Goal: Task Accomplishment & Management: Complete application form

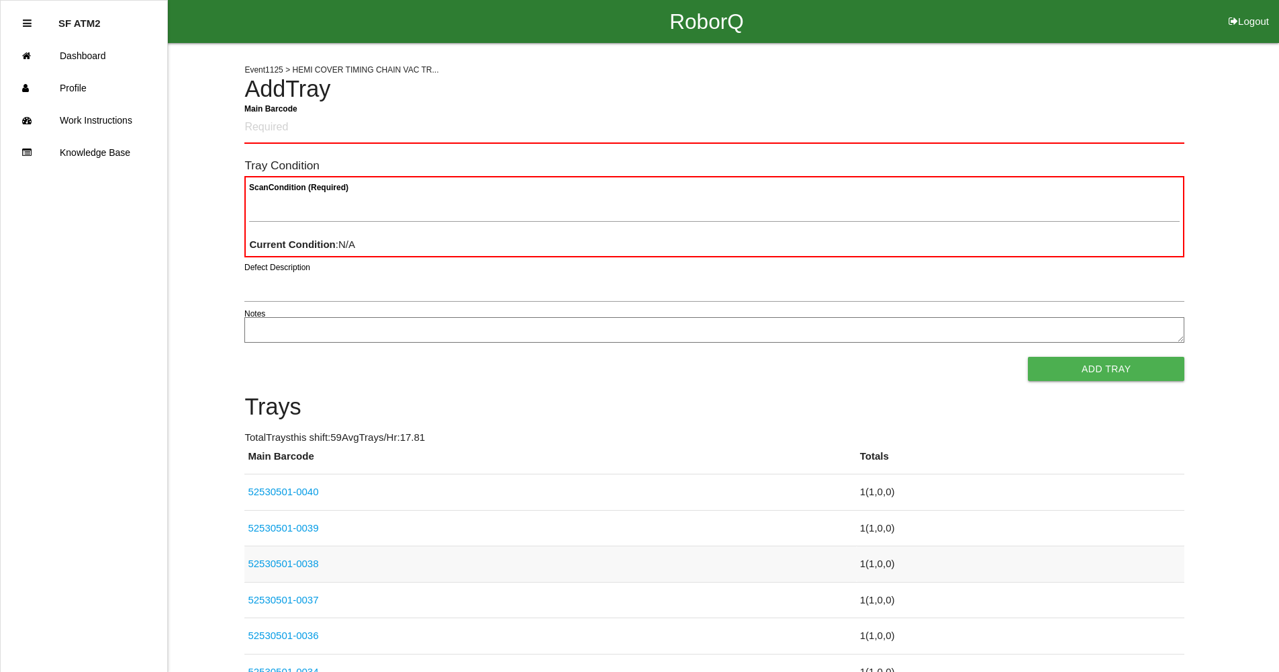
scroll to position [134, 0]
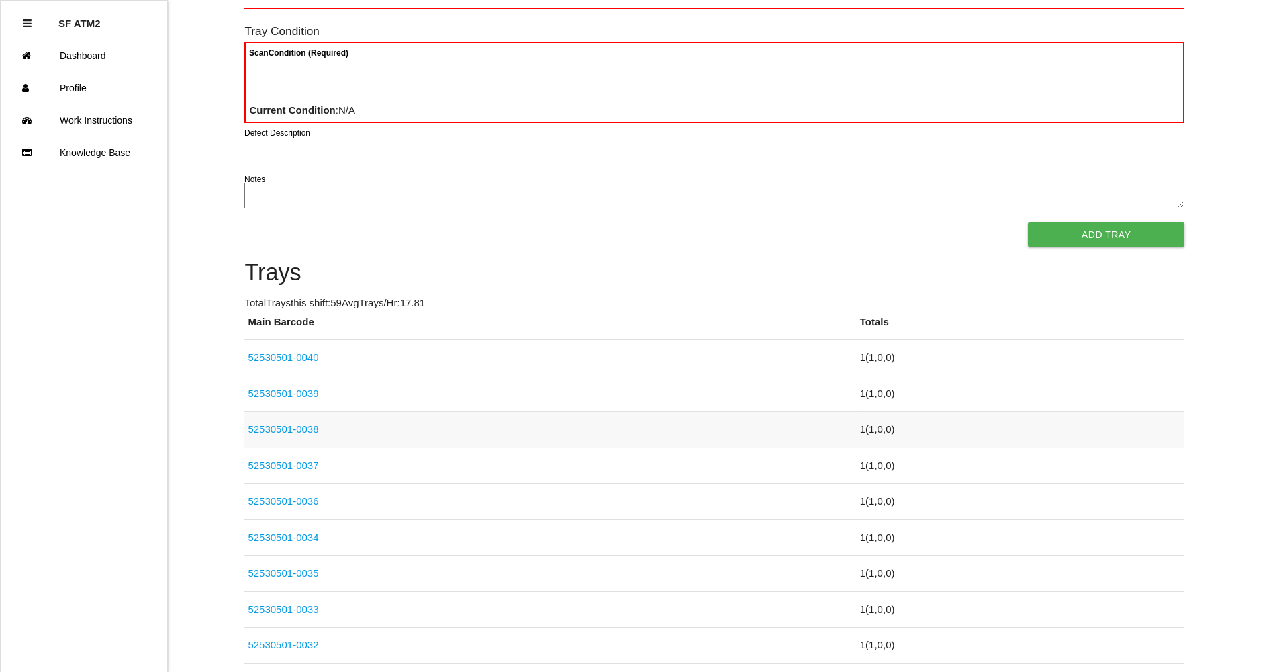
click at [373, 417] on td "52530501-0038" at bounding box center [550, 430] width 612 height 36
click at [285, 424] on link "52530501-0038" at bounding box center [283, 428] width 71 height 11
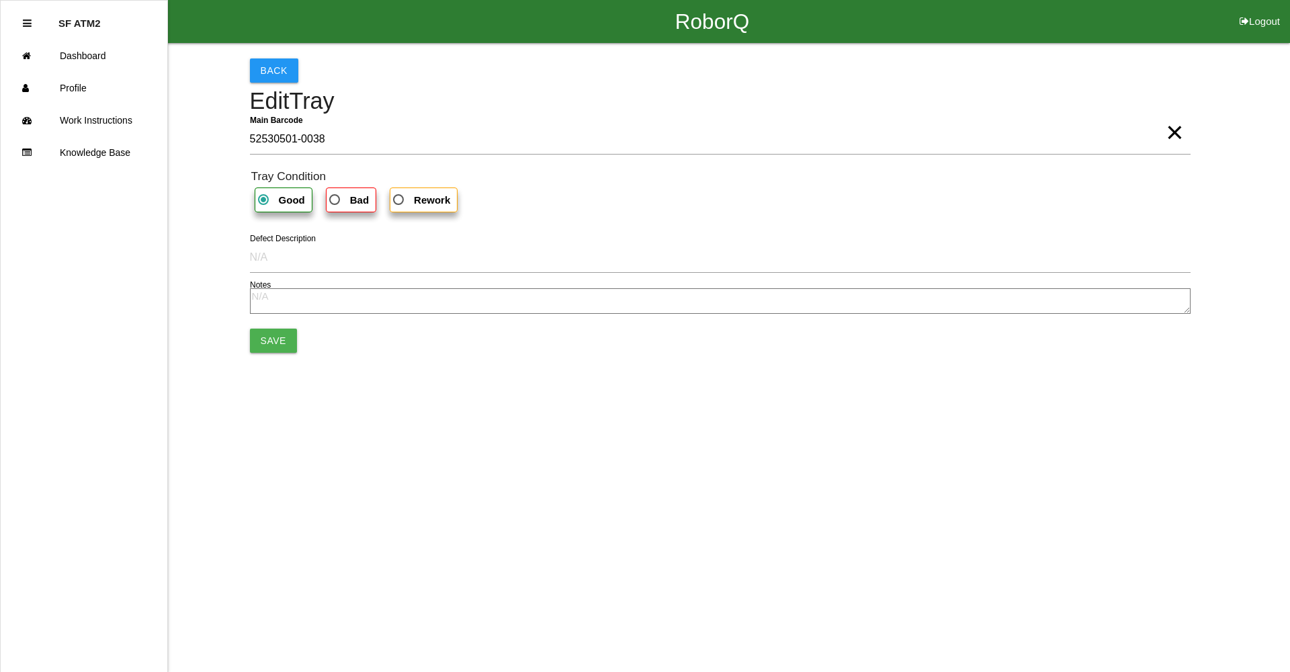
click at [364, 201] on b "Bad" at bounding box center [359, 199] width 19 height 11
click at [335, 200] on input "Bad" at bounding box center [330, 195] width 9 height 9
radio input "true"
click at [277, 304] on textarea at bounding box center [720, 301] width 940 height 26
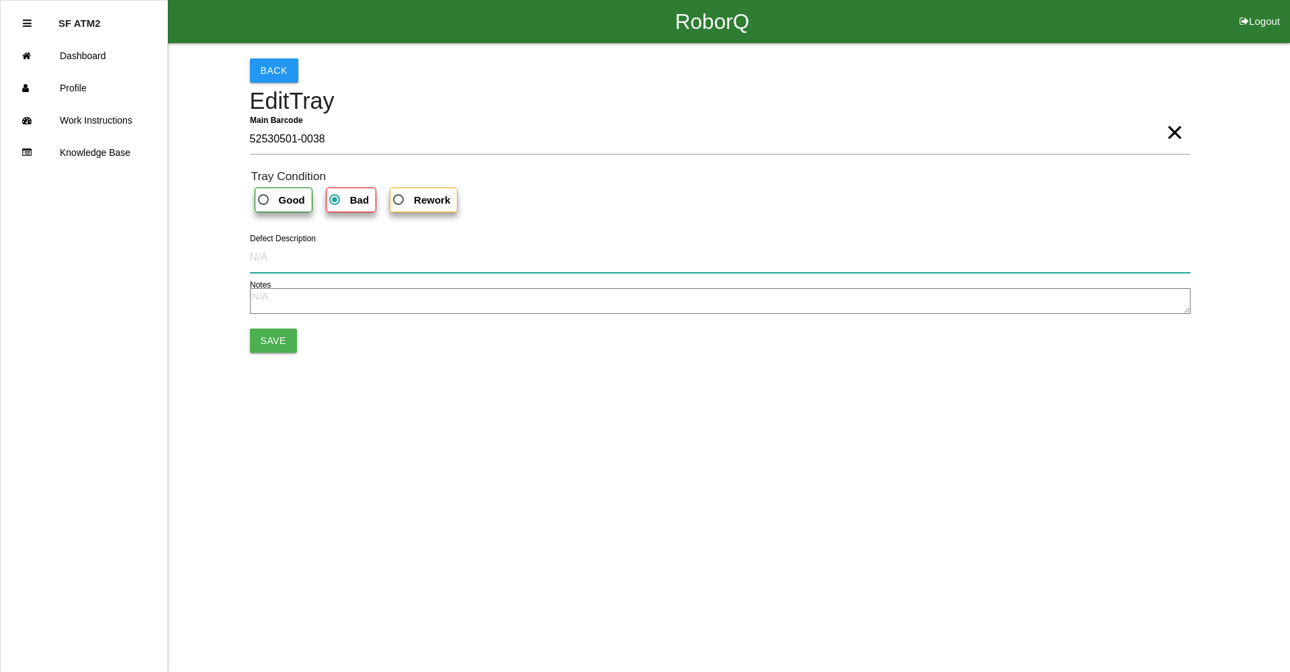
click at [276, 263] on input "Defect Description" at bounding box center [720, 257] width 940 height 31
type input "cut into part"
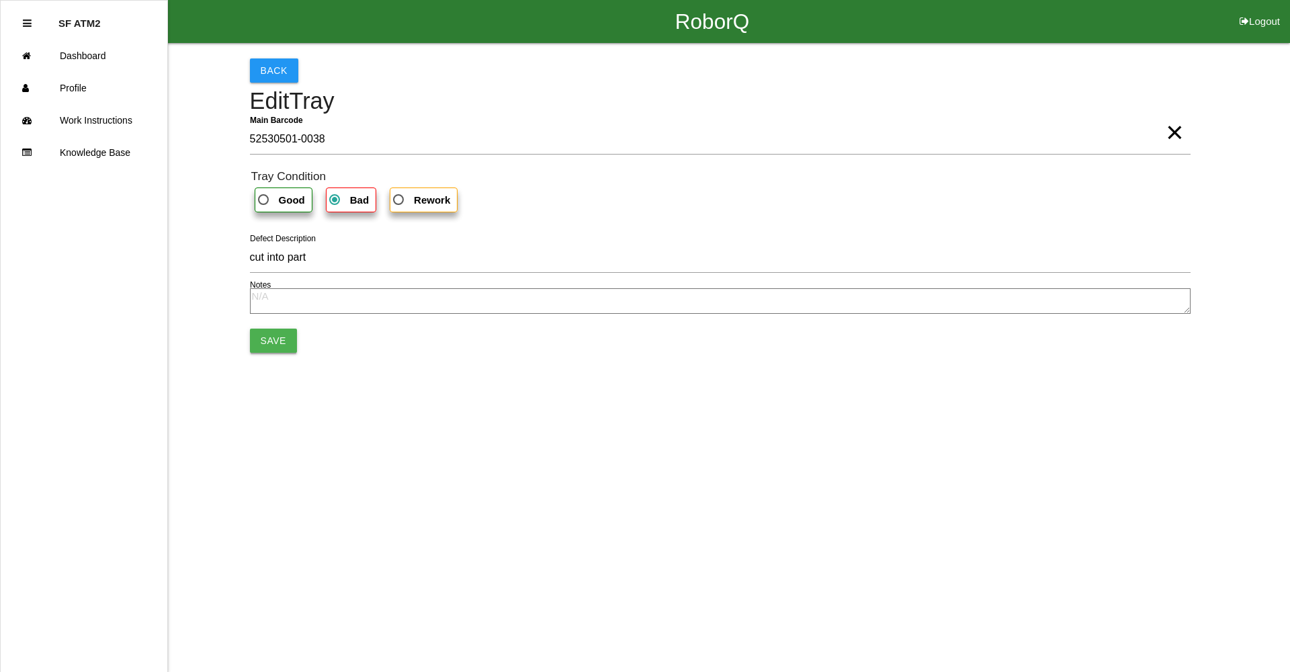
click at [260, 345] on button "Save" at bounding box center [273, 340] width 47 height 24
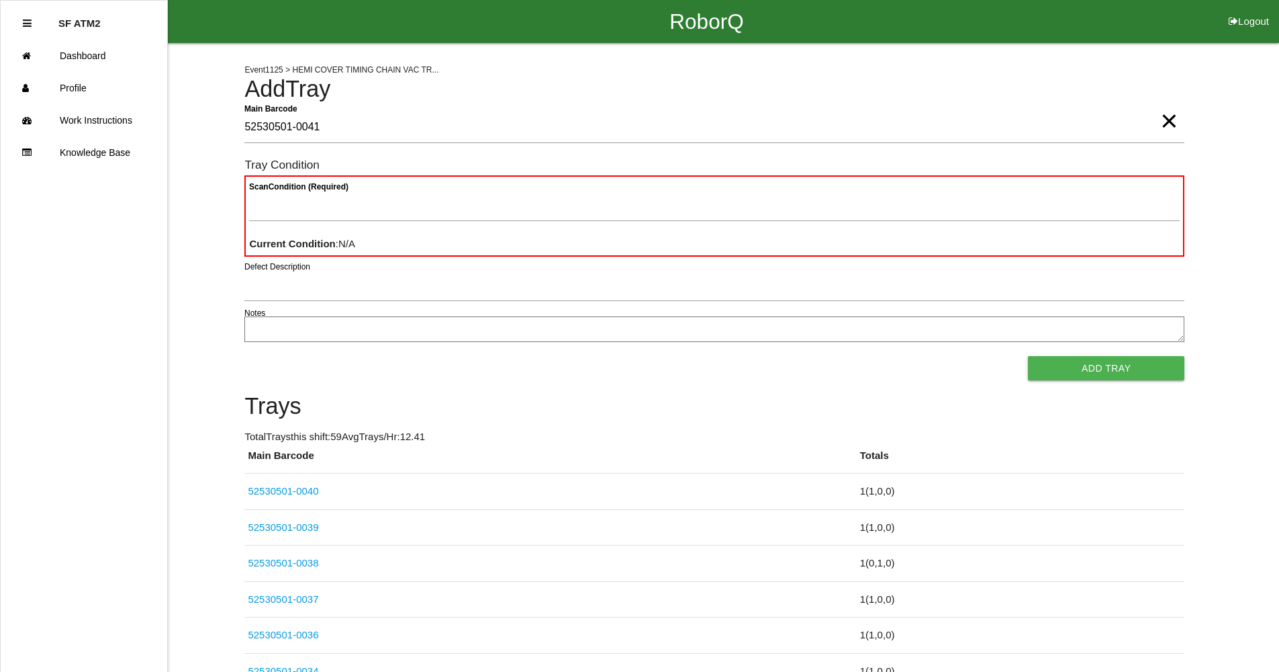
type Barcode "52530501-0041"
type Condition "goo"
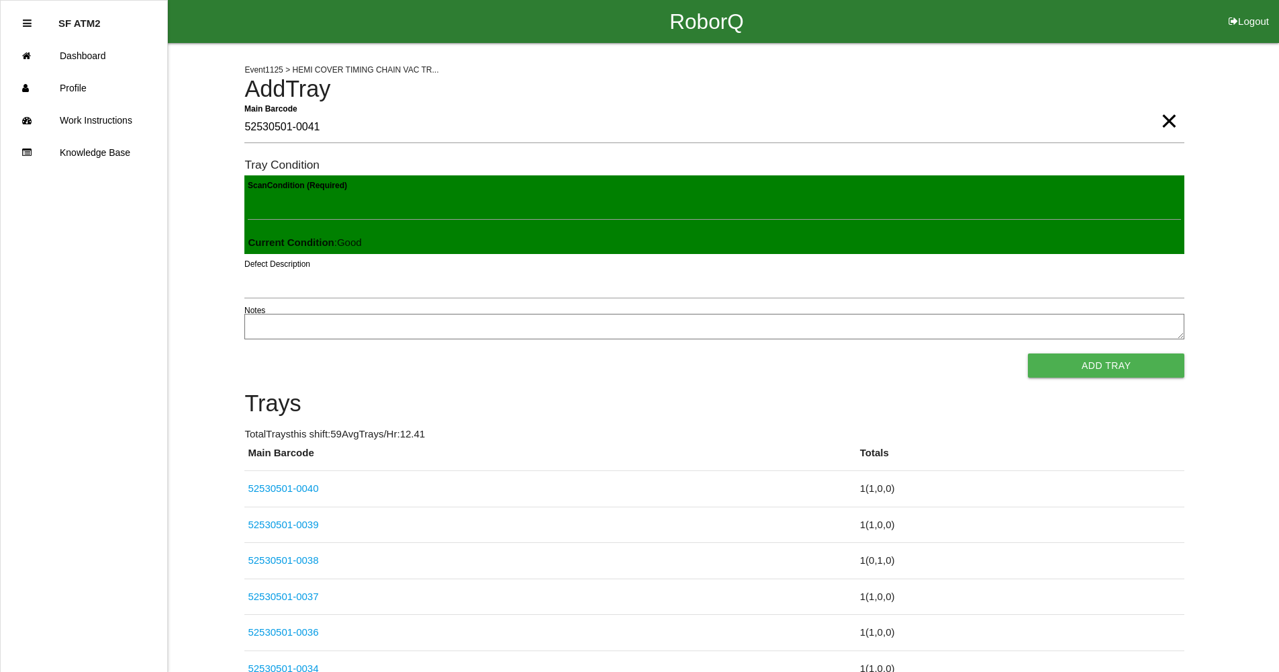
click at [1028, 353] on button "Add Tray" at bounding box center [1106, 365] width 156 height 24
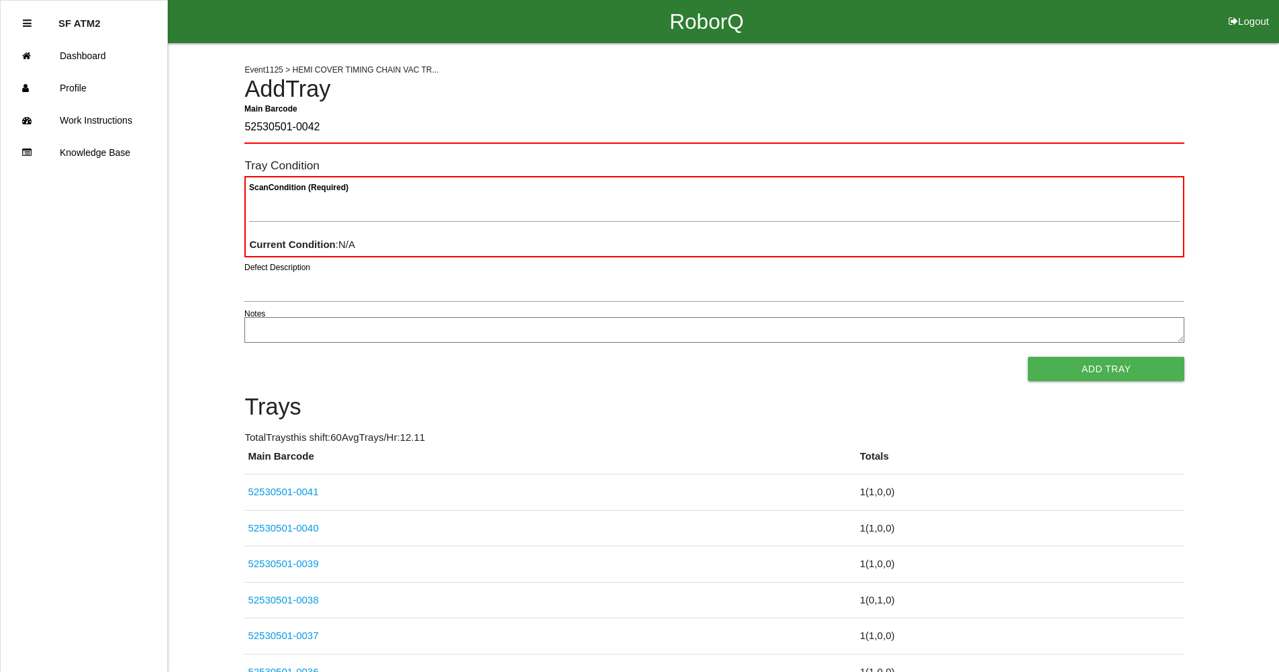
type Barcode "52530501-0042"
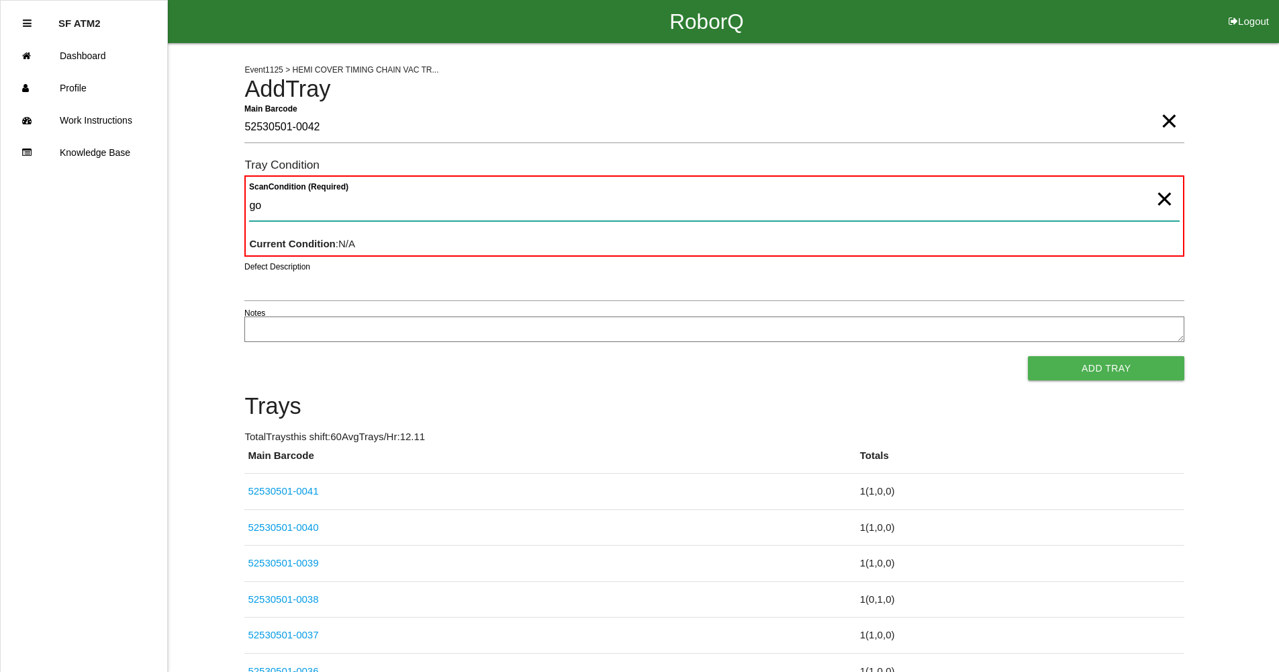
type Condition "goo"
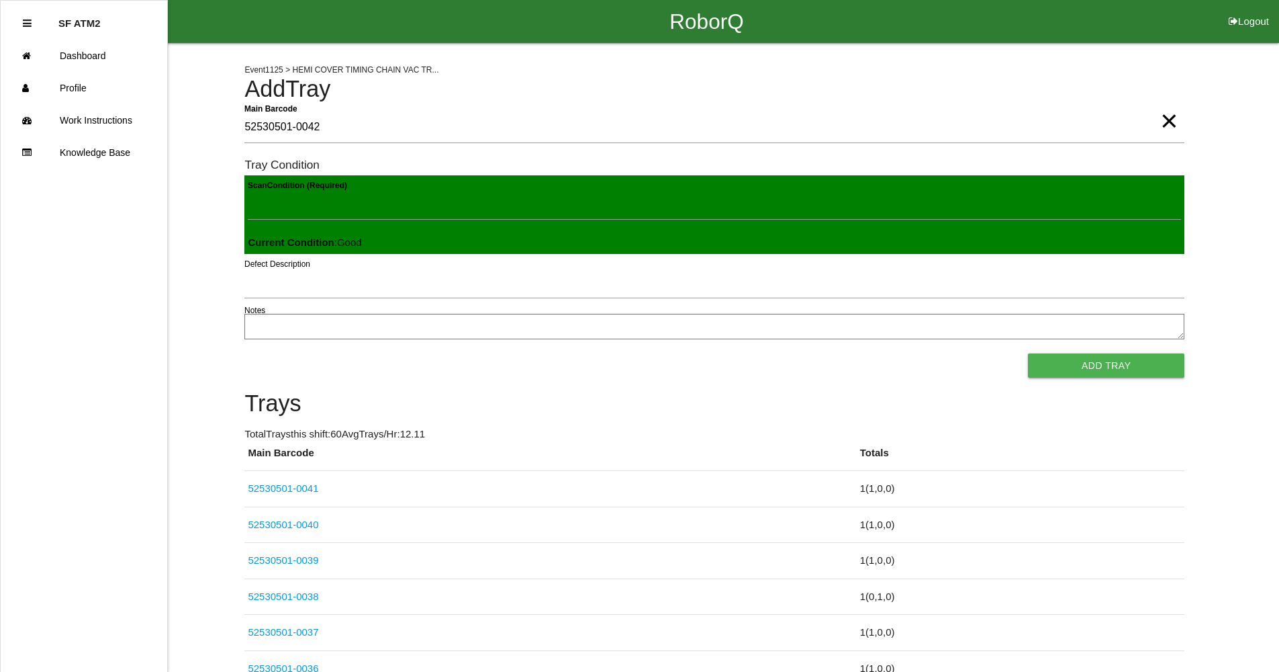
click at [1028, 353] on button "Add Tray" at bounding box center [1106, 365] width 156 height 24
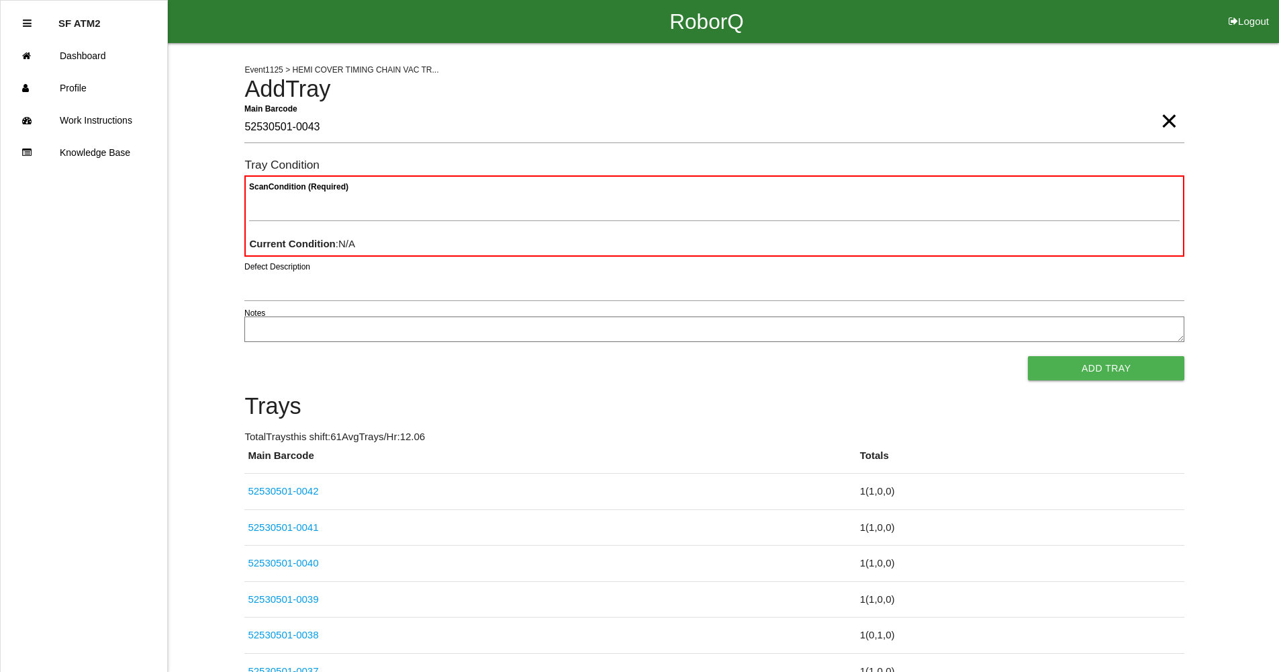
type Barcode "52530501-0043"
type Condition "goo"
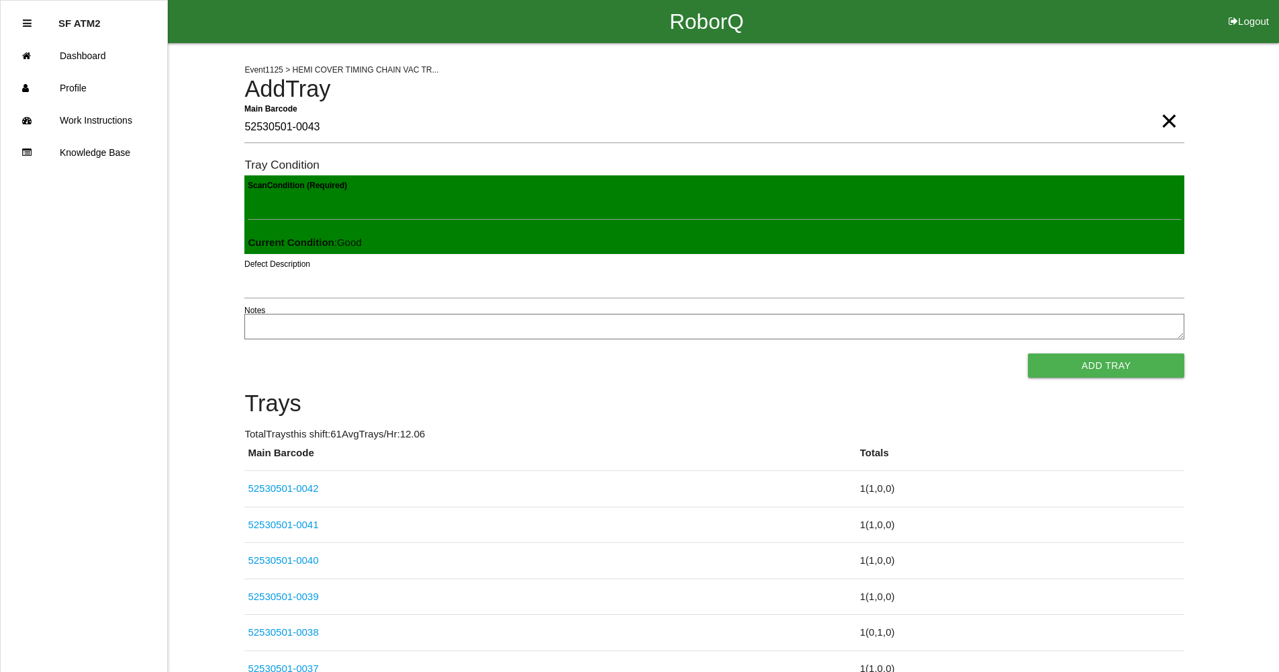
click at [1028, 353] on button "Add Tray" at bounding box center [1106, 365] width 156 height 24
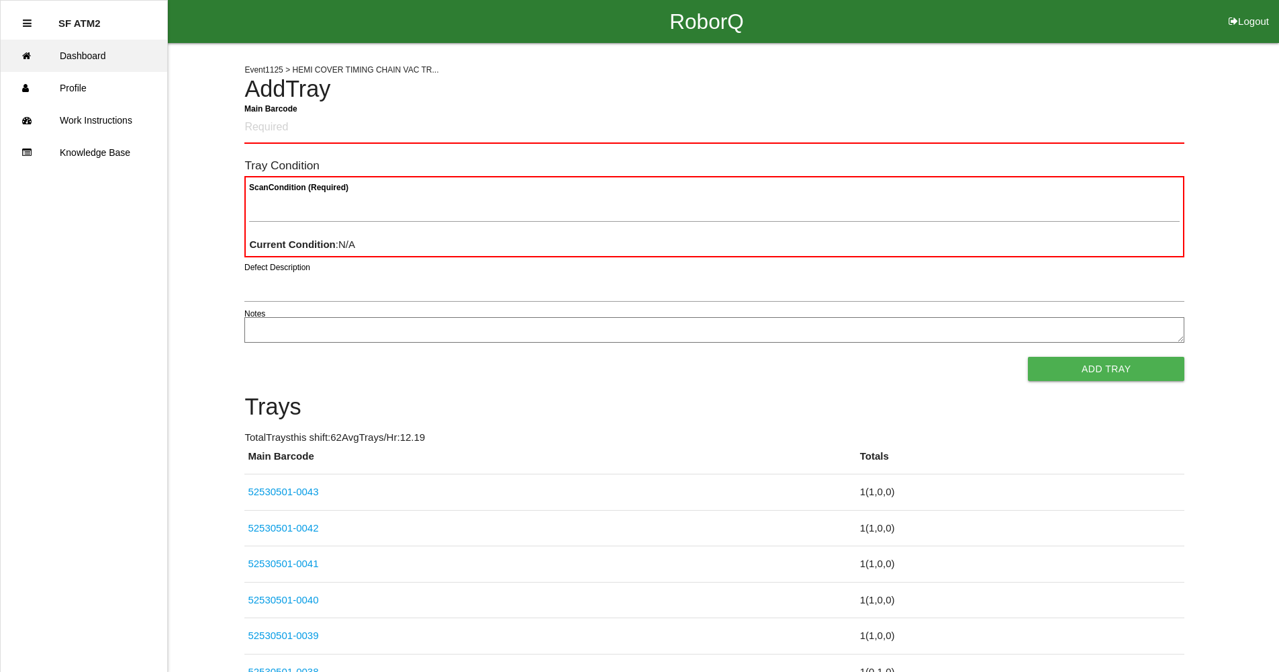
click at [66, 48] on link "Dashboard" at bounding box center [84, 56] width 167 height 32
